Goal: Navigation & Orientation: Understand site structure

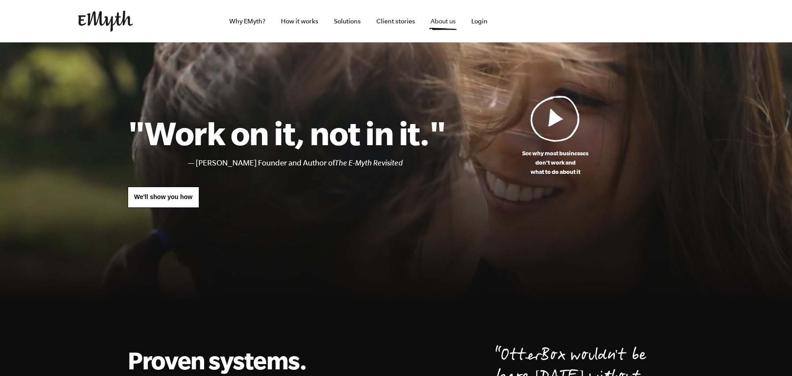
click at [441, 21] on link "About us" at bounding box center [443, 21] width 39 height 42
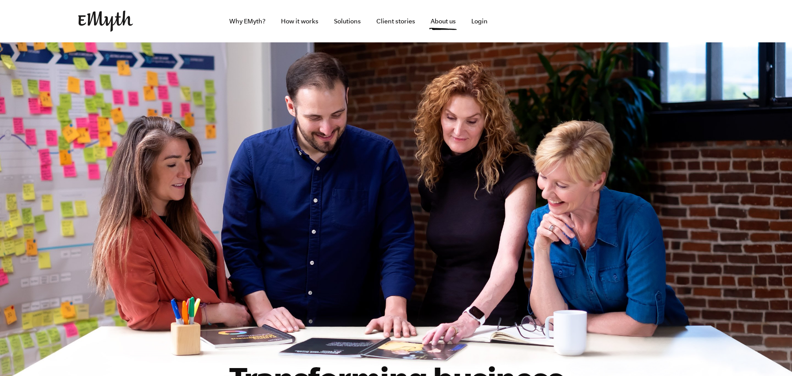
click at [90, 15] on img at bounding box center [105, 21] width 55 height 21
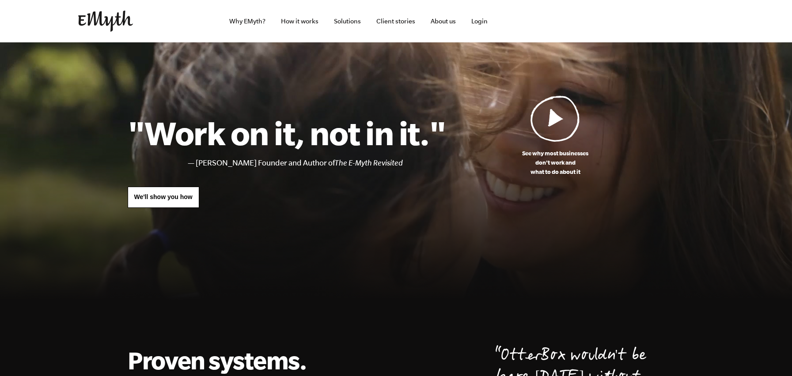
click at [0, 0] on header "Why EMyth? Solutions How It Works Client Stories About Us Free Resources Why EM…" at bounding box center [396, 21] width 792 height 42
